Goal: Transaction & Acquisition: Download file/media

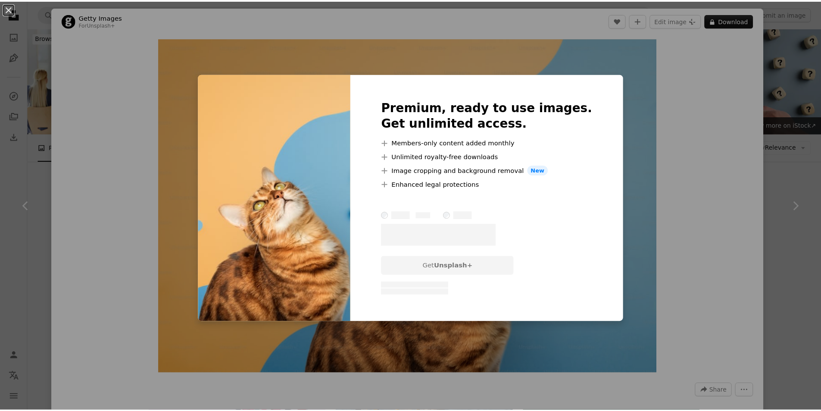
scroll to position [733, 0]
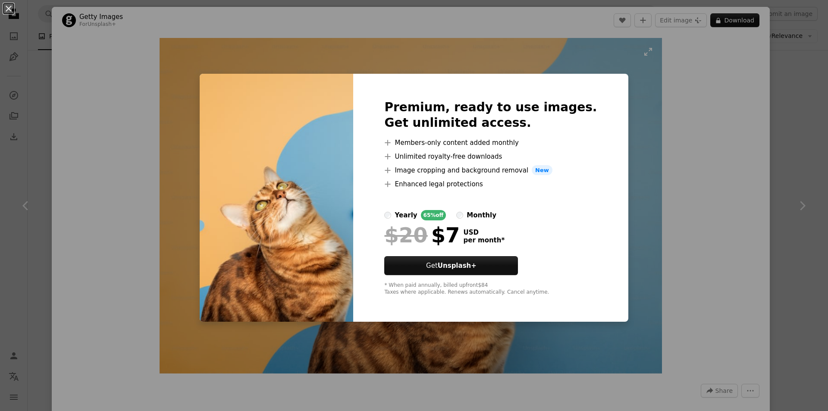
click at [653, 229] on div "An X shape Premium, ready to use images. Get unlimited access. A plus sign Memb…" at bounding box center [414, 205] width 828 height 411
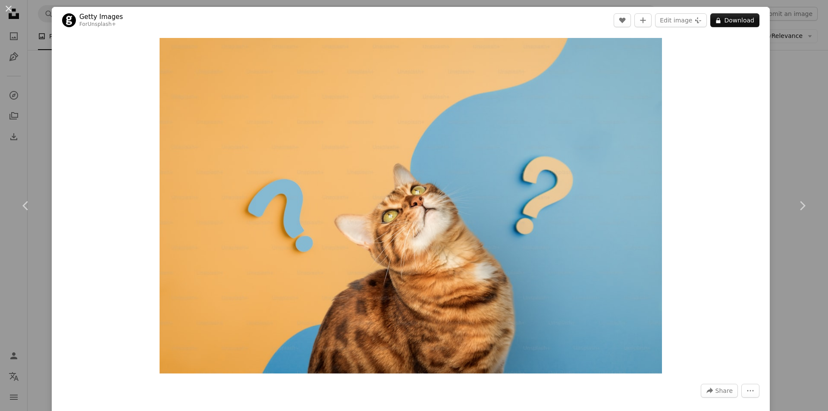
click at [767, 132] on div "An X shape Chevron left Chevron right Getty Images For Unsplash+ A heart A plus…" at bounding box center [414, 205] width 828 height 411
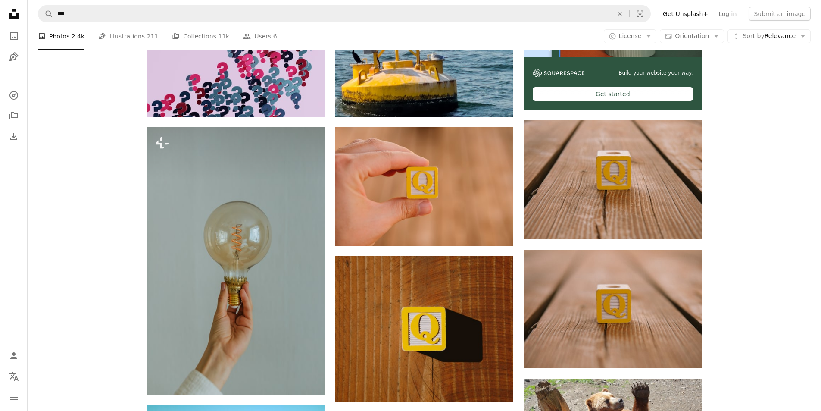
scroll to position [172, 0]
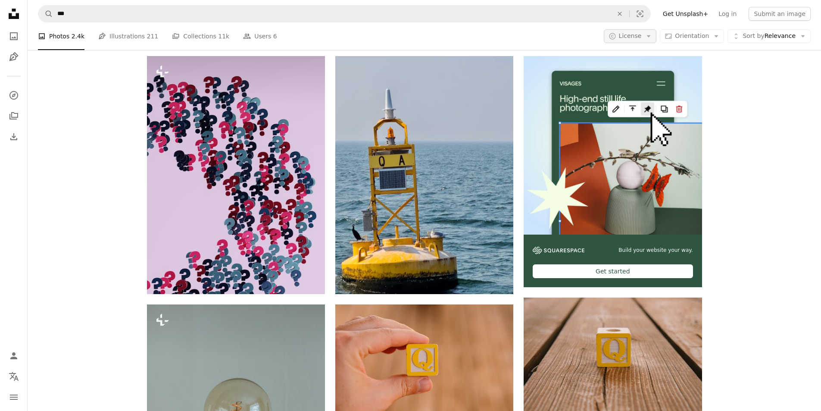
click at [645, 42] on button "A copyright icon © License Arrow down" at bounding box center [630, 36] width 53 height 14
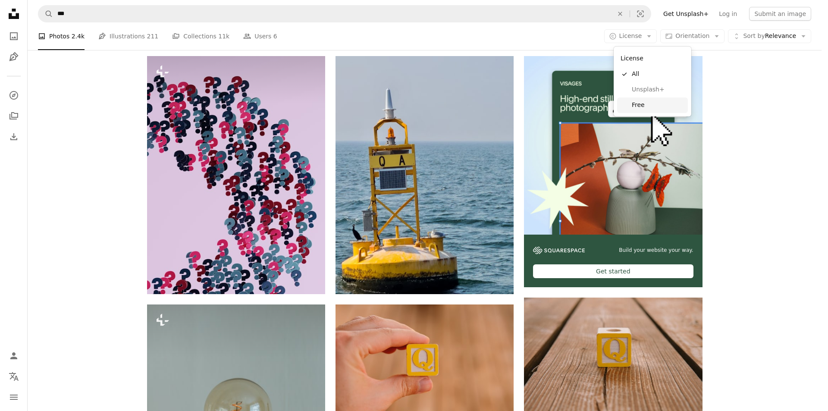
click at [638, 106] on span "Free" at bounding box center [658, 105] width 53 height 9
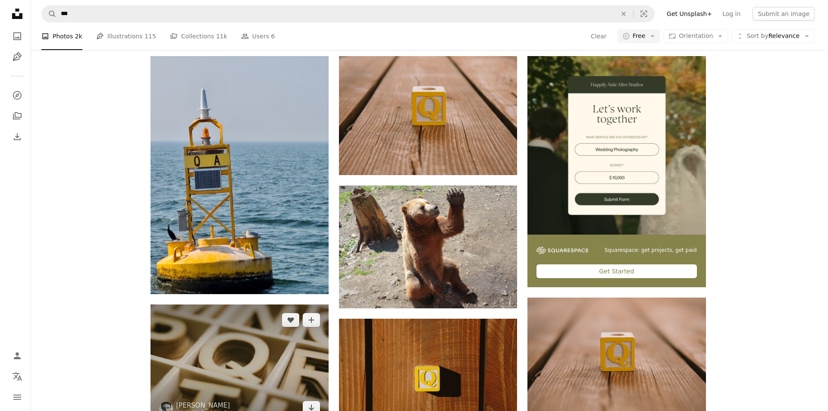
scroll to position [216, 0]
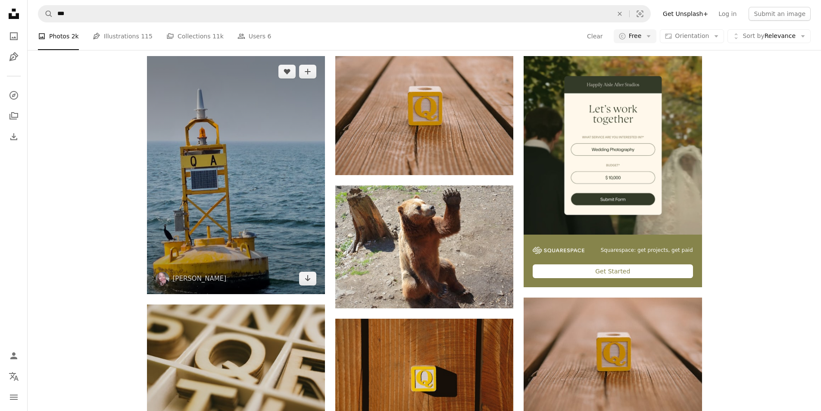
click at [230, 197] on img at bounding box center [236, 175] width 178 height 238
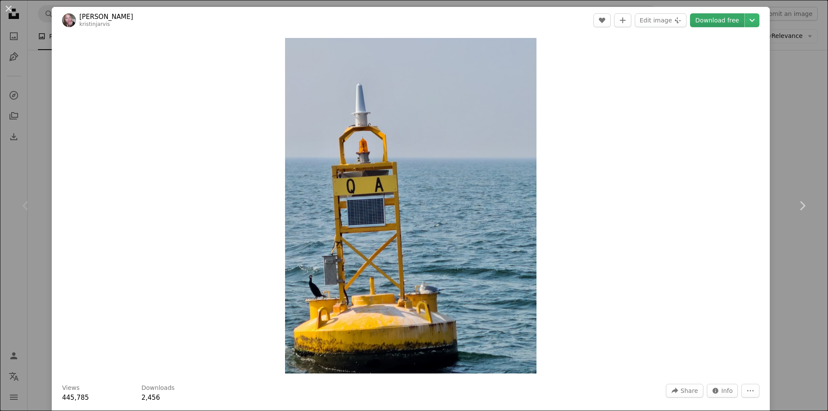
click at [710, 18] on link "Download free" at bounding box center [717, 20] width 54 height 14
